Goal: Information Seeking & Learning: Find contact information

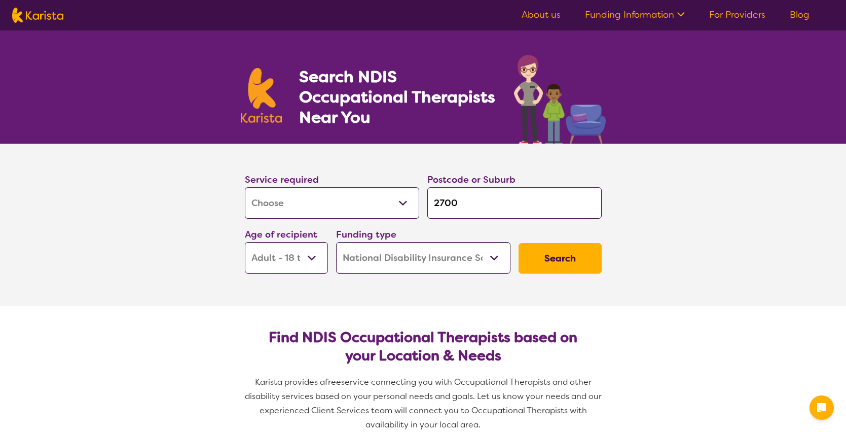
select select "[MEDICAL_DATA]"
select select "AD"
select select "NDIS"
select select "[MEDICAL_DATA]"
select select "AD"
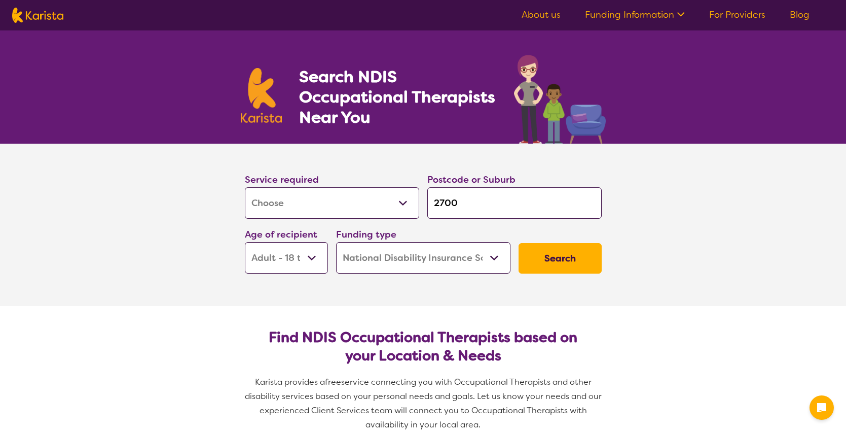
select select "NDIS"
click at [553, 254] on button "Search" at bounding box center [560, 258] width 83 height 30
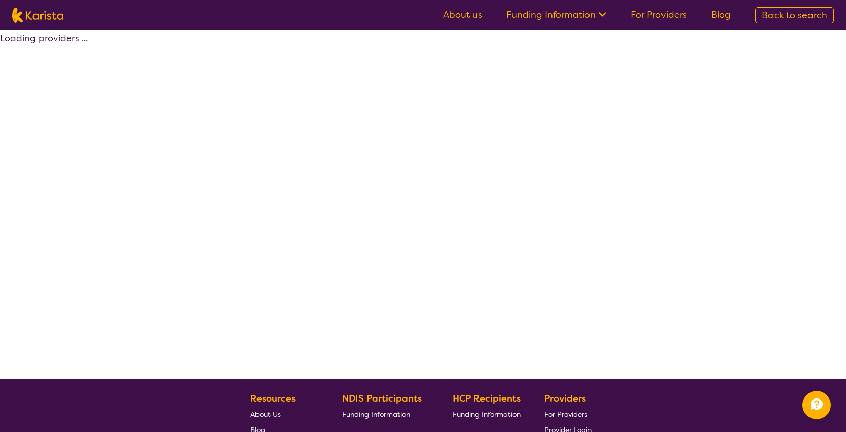
select select "by_score"
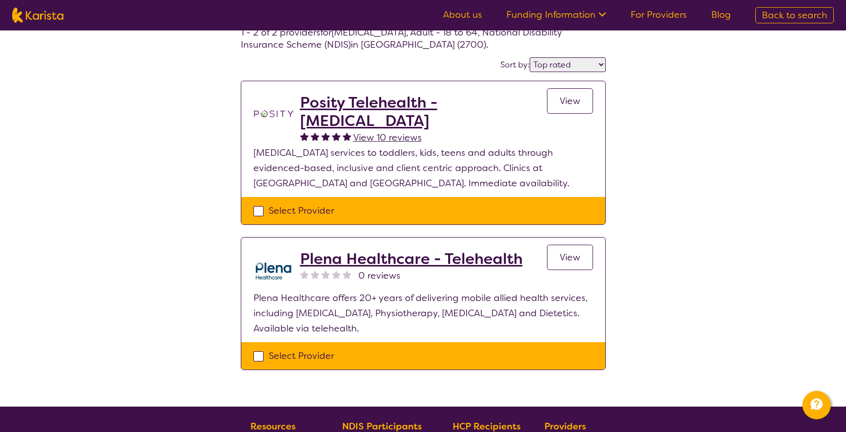
scroll to position [61, 0]
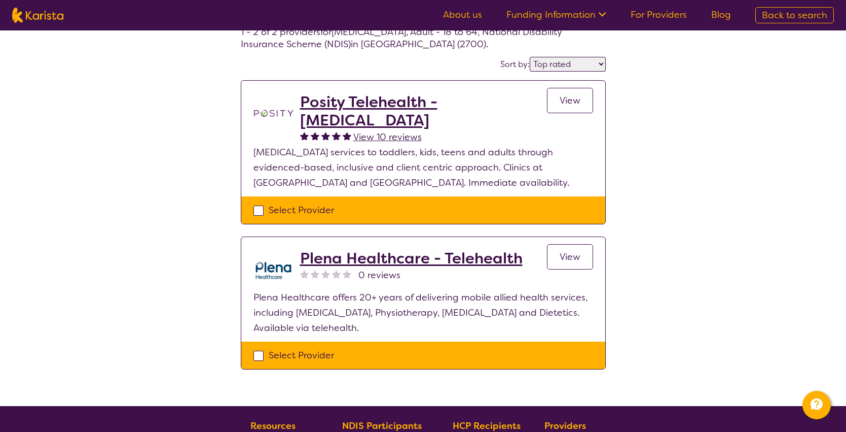
click at [363, 99] on h2 "Posity Telehealth - [MEDICAL_DATA]" at bounding box center [423, 111] width 247 height 37
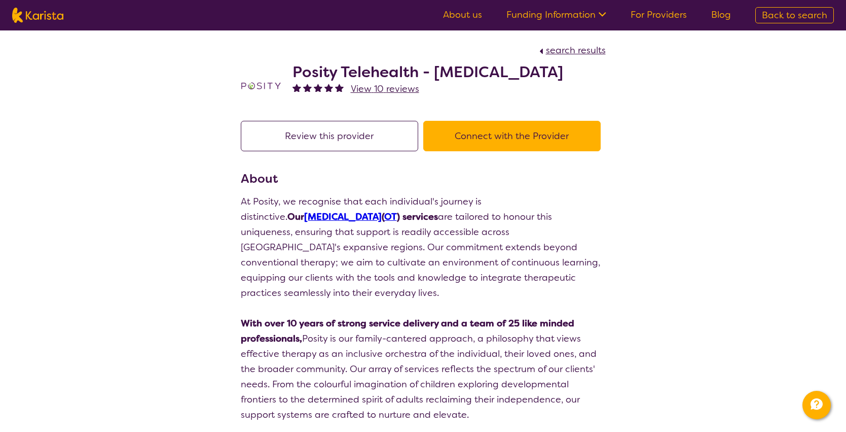
drag, startPoint x: 296, startPoint y: 73, endPoint x: 608, endPoint y: 76, distance: 312.9
click at [608, 76] on section "search results Posity Telehealth - [MEDICAL_DATA] View 10 reviews" at bounding box center [423, 69] width 389 height 78
copy h2 "Posity Telehealth - [MEDICAL_DATA]"
